Goal: Information Seeking & Learning: Learn about a topic

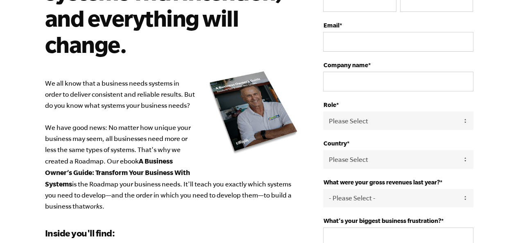
scroll to position [111, 0]
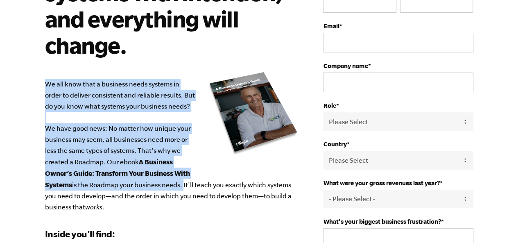
drag, startPoint x: 44, startPoint y: 85, endPoint x: 182, endPoint y: 180, distance: 167.7
click at [182, 180] on div "Design your business systems with intention, and everything will change. We all…" at bounding box center [259, 206] width 448 height 506
copy p "We all know that a business needs systems in order to deliver consistent and re…"
click at [148, 109] on p "We all know that a business needs systems in order to deliver consistent and re…" at bounding box center [172, 146] width 254 height 134
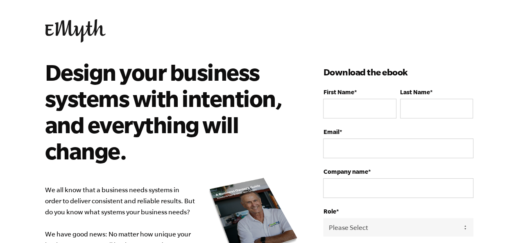
scroll to position [0, 0]
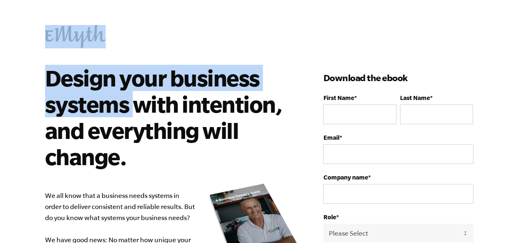
drag, startPoint x: 44, startPoint y: 32, endPoint x: 135, endPoint y: 100, distance: 114.1
click at [135, 100] on body "Design your business systems with intention, and everything will change. We all…" at bounding box center [259, 121] width 518 height 243
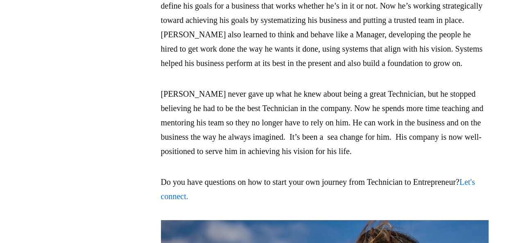
scroll to position [2014, 0]
